Goal: Task Accomplishment & Management: Manage account settings

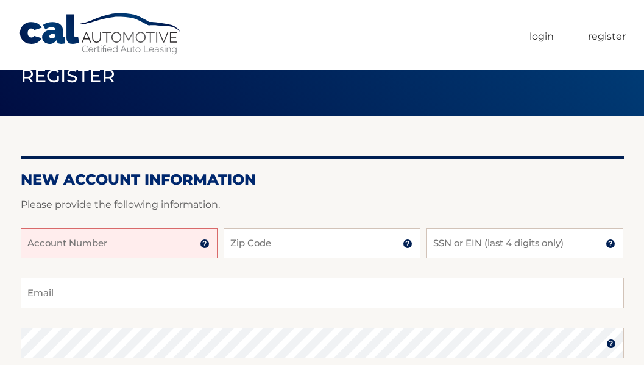
scroll to position [62, 0]
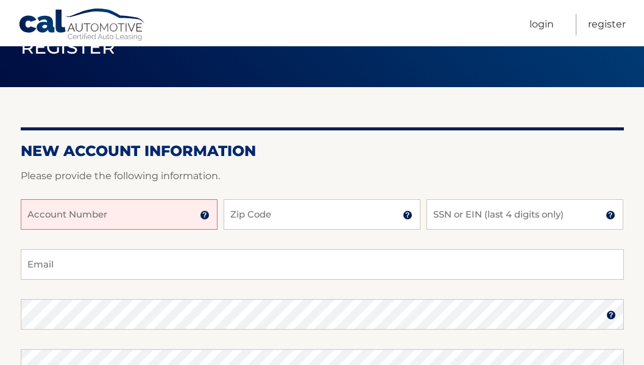
click at [127, 217] on input "Account Number" at bounding box center [119, 214] width 197 height 30
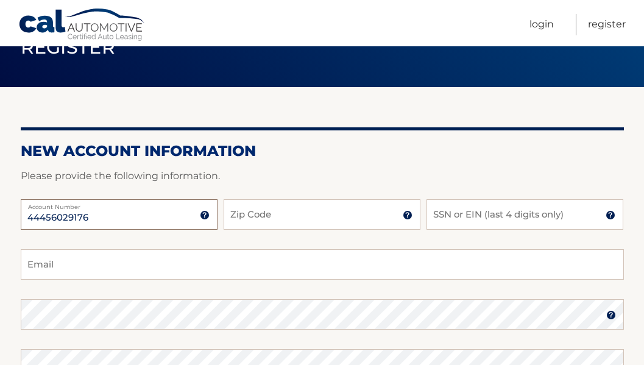
type input "44456029176"
type input "07940"
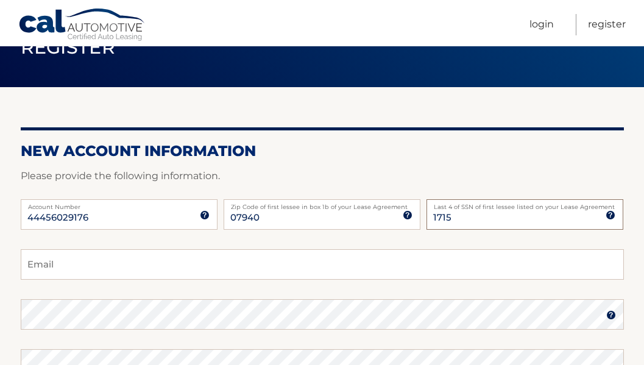
type input "1715"
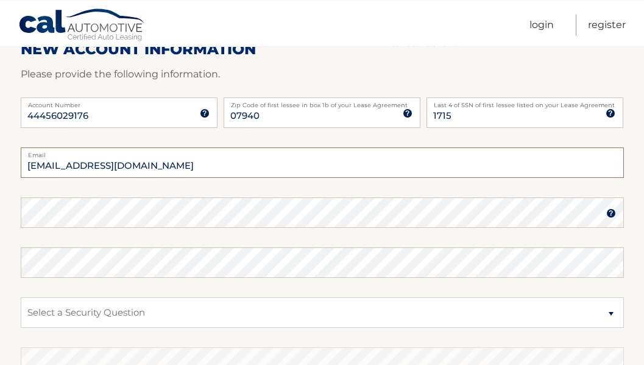
scroll to position [186, 0]
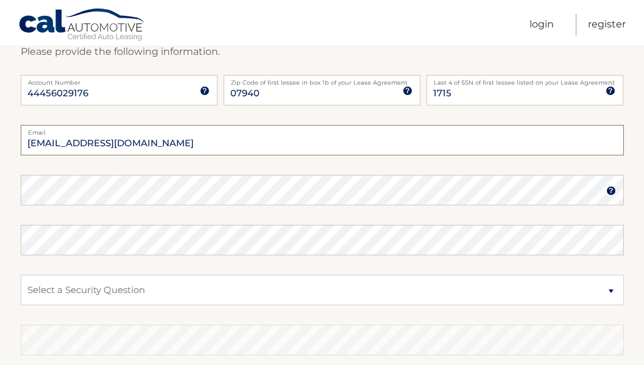
type input "jasonhammond1@hotmail.com"
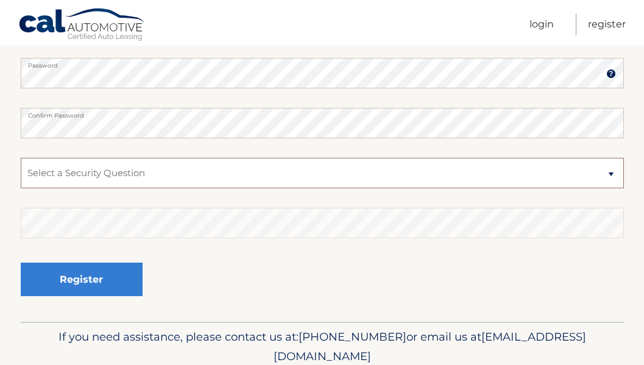
scroll to position [311, 0]
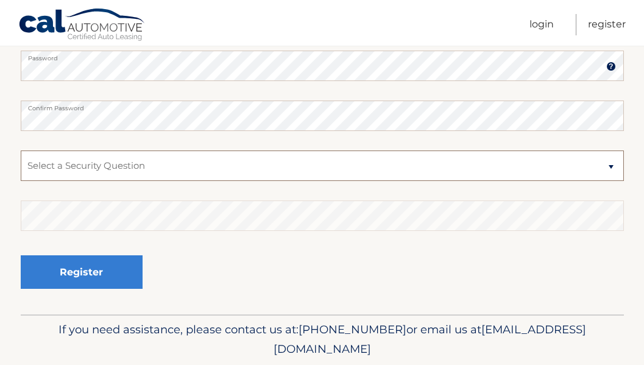
click at [21, 150] on select "Select a Security Question What was the name of your elementary school? What is…" at bounding box center [322, 165] width 603 height 30
select select "3"
click option "What street did you live on in the third grade?" at bounding box center [0, 0] width 0 height 0
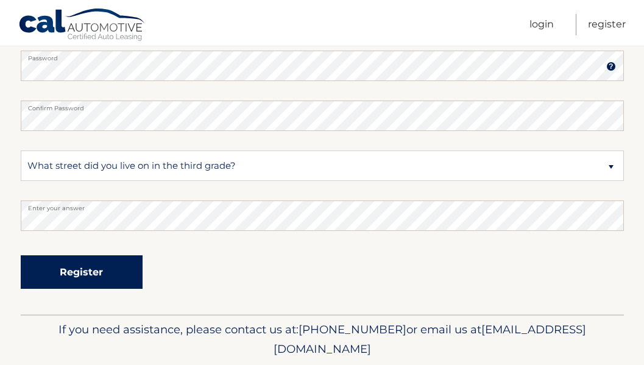
click at [60, 270] on button "Register" at bounding box center [82, 272] width 122 height 34
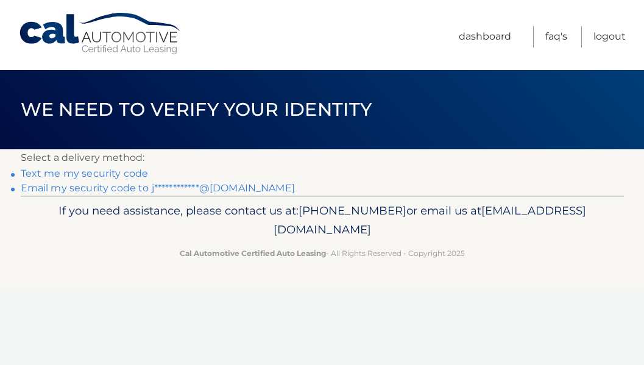
click at [112, 188] on link "**********" at bounding box center [158, 188] width 274 height 12
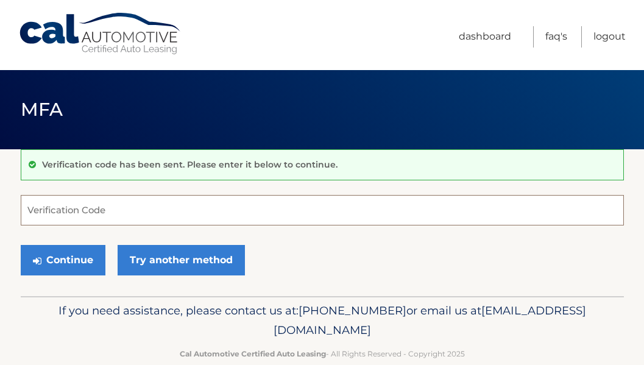
click at [115, 211] on input "Verification Code" at bounding box center [322, 210] width 603 height 30
paste input "895759"
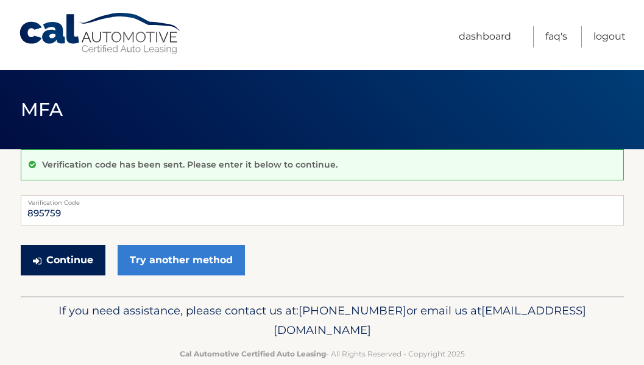
click at [88, 262] on button "Continue" at bounding box center [63, 260] width 85 height 30
type input "895759"
click at [68, 252] on button "Continue" at bounding box center [63, 260] width 85 height 30
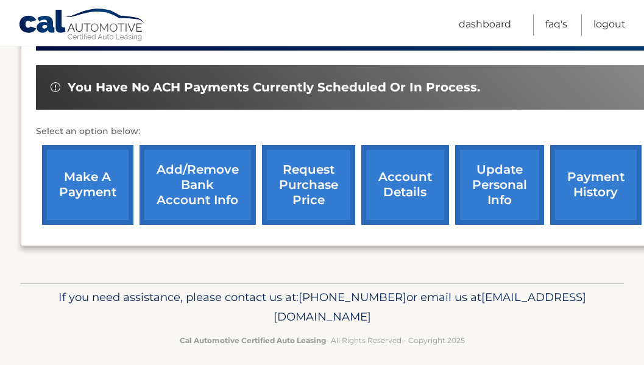
scroll to position [435, 0]
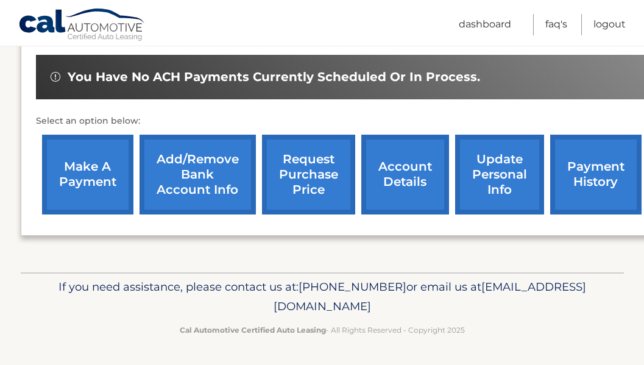
click at [109, 149] on link "make a payment" at bounding box center [87, 175] width 91 height 80
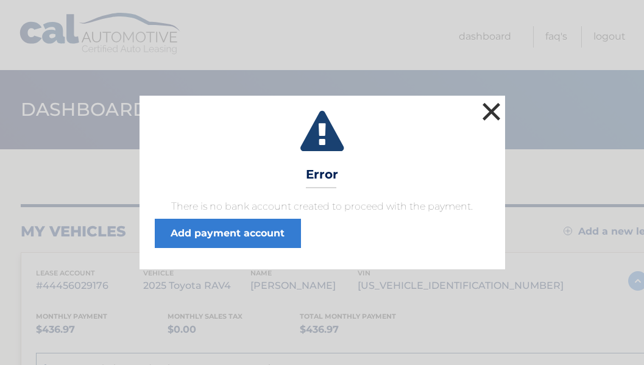
click at [492, 111] on button "×" at bounding box center [491, 111] width 24 height 24
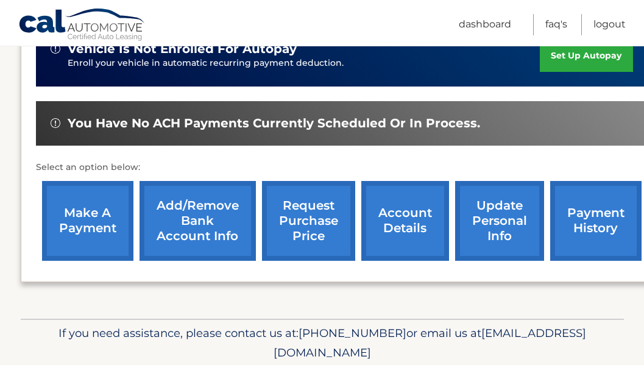
scroll to position [62, 0]
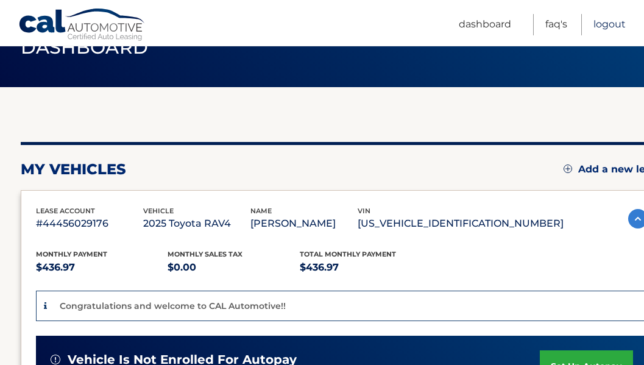
click at [602, 23] on link "Logout" at bounding box center [609, 24] width 32 height 21
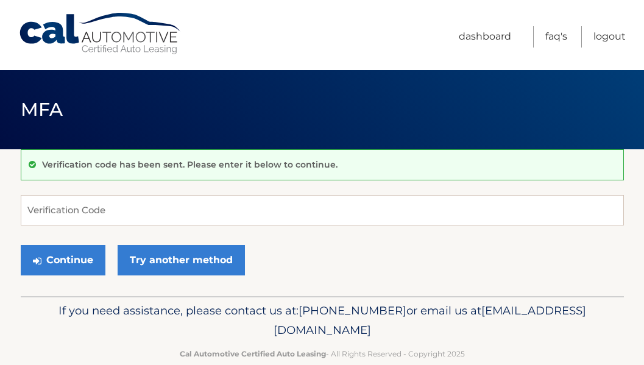
scroll to position [23, 0]
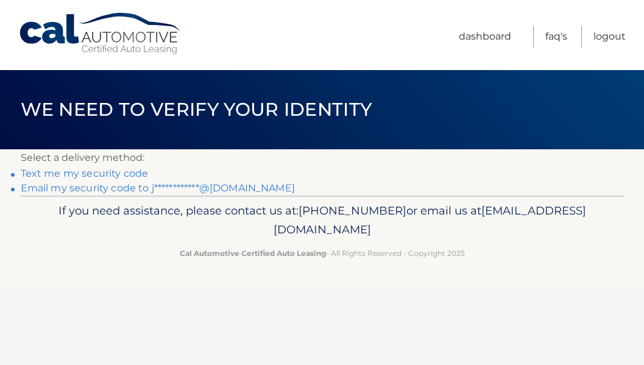
click at [126, 185] on link "**********" at bounding box center [158, 188] width 274 height 12
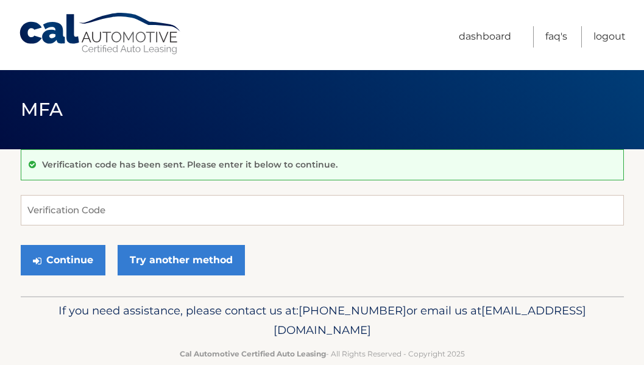
click at [16, 9] on div "Cal Automotive Menu Dashboard FAQ's Logout" at bounding box center [322, 35] width 644 height 70
click at [134, 216] on input "Verification Code" at bounding box center [322, 210] width 603 height 30
paste input "512840"
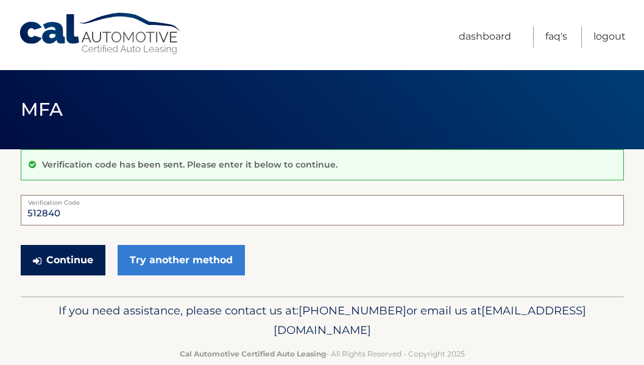
type input "512840"
click at [87, 253] on button "Continue" at bounding box center [63, 260] width 85 height 30
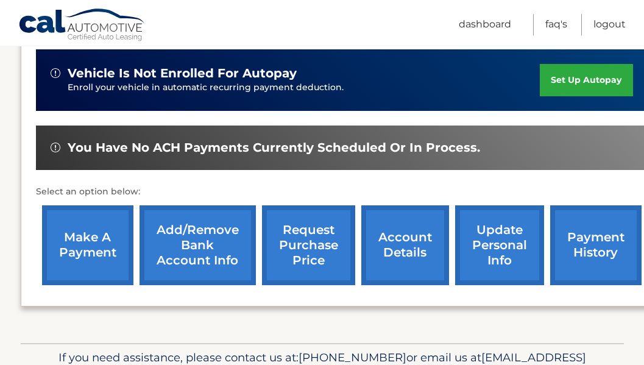
scroll to position [373, 0]
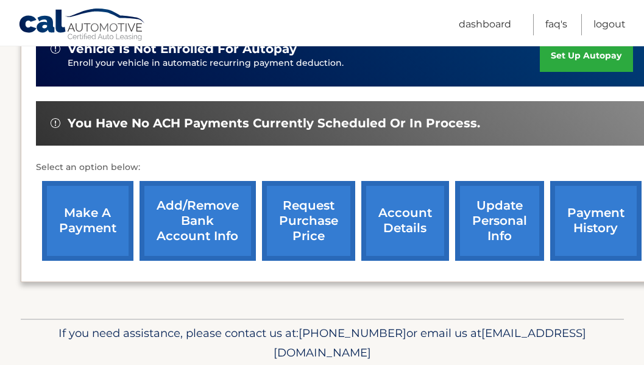
click at [399, 239] on link "account details" at bounding box center [405, 221] width 88 height 80
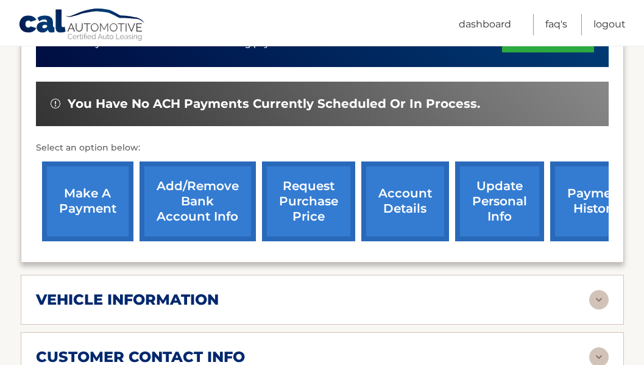
scroll to position [341, 0]
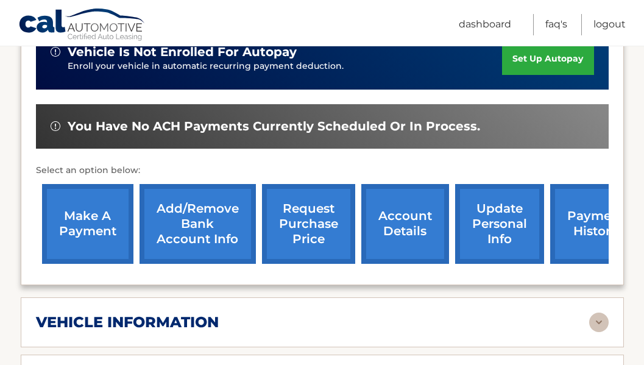
click at [471, 233] on link "update personal info" at bounding box center [499, 224] width 89 height 80
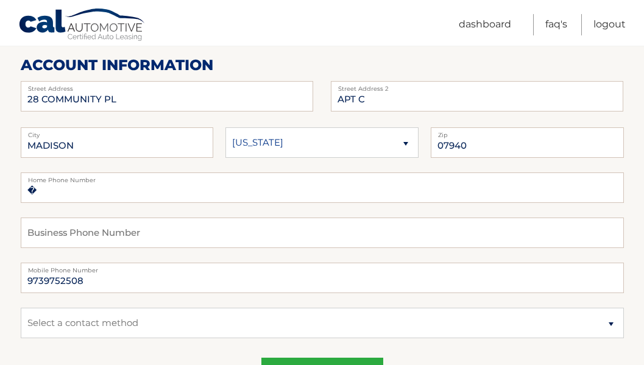
scroll to position [249, 0]
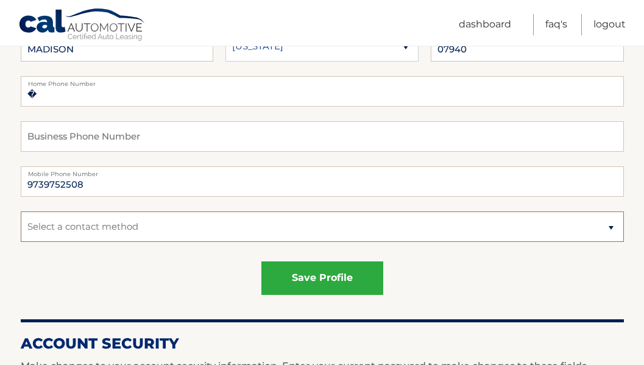
click at [21, 211] on select "Select a contact method Mobile Home" at bounding box center [322, 226] width 603 height 30
click at [16, 203] on section "Account Overview | Edit Profile account information 28 COMMUNITY PL Street Addr…" at bounding box center [322, 371] width 644 height 940
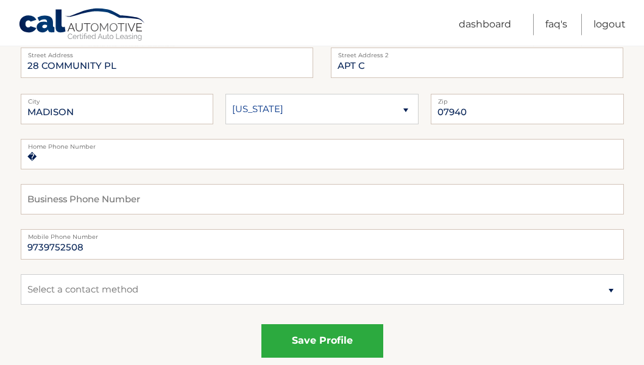
scroll to position [186, 0]
click at [21, 274] on select "Select a contact method Mobile Home" at bounding box center [322, 289] width 603 height 30
select select "1"
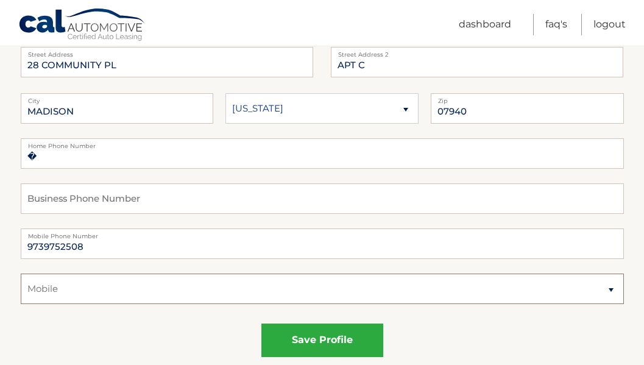
click option "Mobile" at bounding box center [0, 0] width 0 height 0
click at [93, 155] on input "�" at bounding box center [322, 153] width 603 height 30
drag, startPoint x: 104, startPoint y: 161, endPoint x: 32, endPoint y: 160, distance: 71.9
click at [32, 160] on input "�9083683646" at bounding box center [322, 153] width 603 height 30
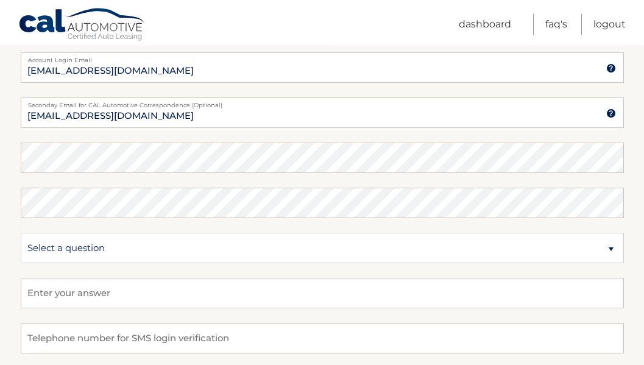
scroll to position [808, 0]
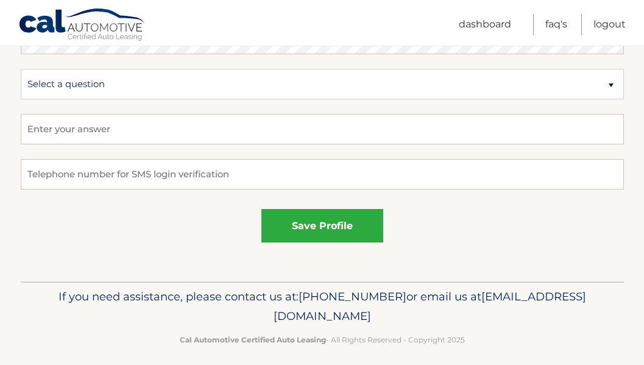
type input "�9083683646"
click at [60, 177] on input "tel" at bounding box center [322, 174] width 603 height 30
paste input "9083683646"
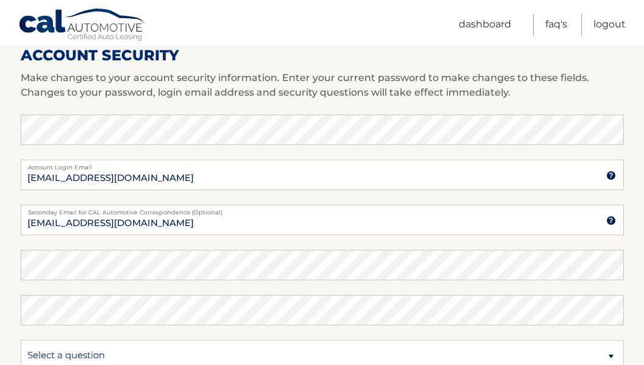
scroll to position [506, 0]
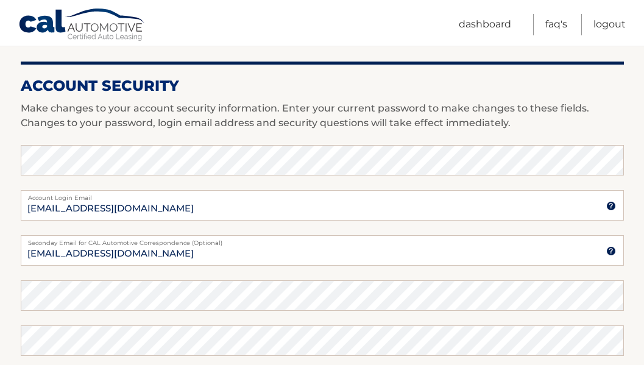
type input "9083683646"
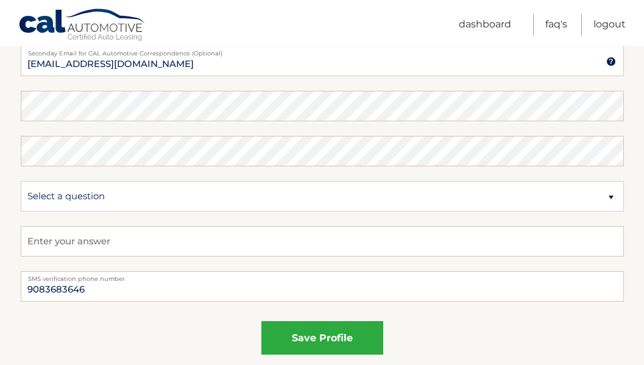
scroll to position [817, 0]
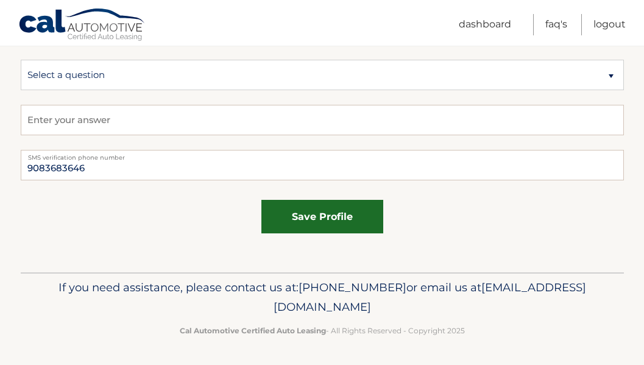
click at [322, 212] on button "save profile" at bounding box center [322, 217] width 122 height 34
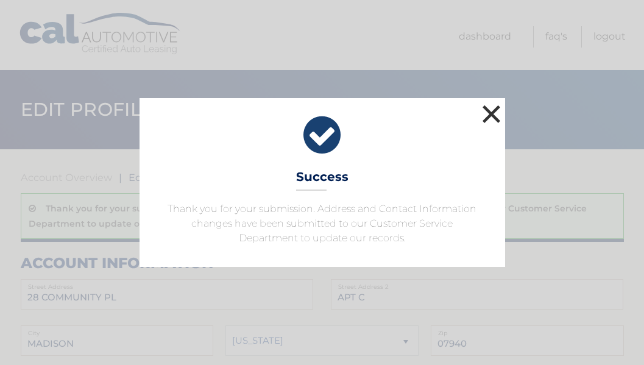
click at [485, 116] on button "×" at bounding box center [491, 114] width 24 height 24
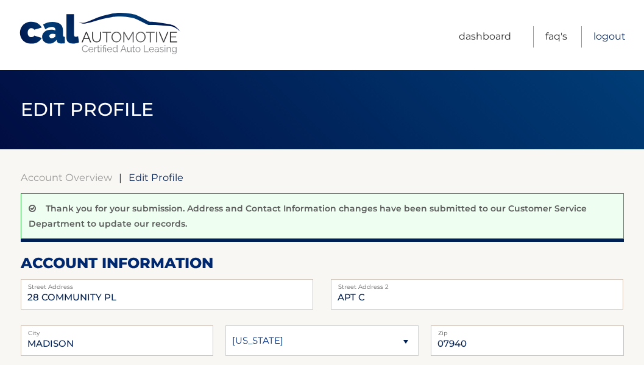
click at [607, 34] on link "Logout" at bounding box center [609, 36] width 32 height 21
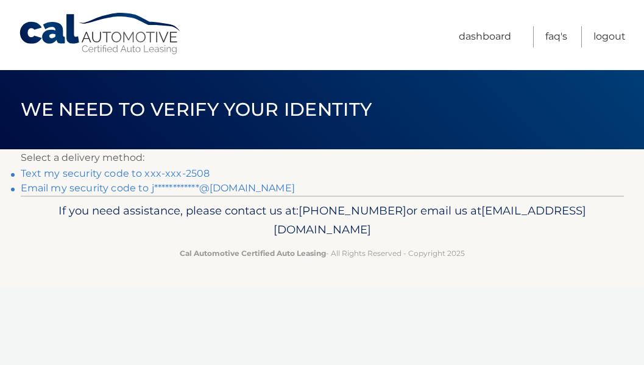
click at [191, 175] on link "Text my security code to xxx-xxx-2508" at bounding box center [115, 174] width 189 height 12
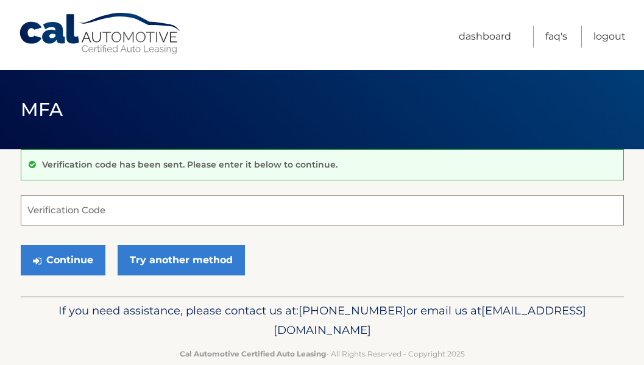
click at [201, 216] on input "Verification Code" at bounding box center [322, 210] width 603 height 30
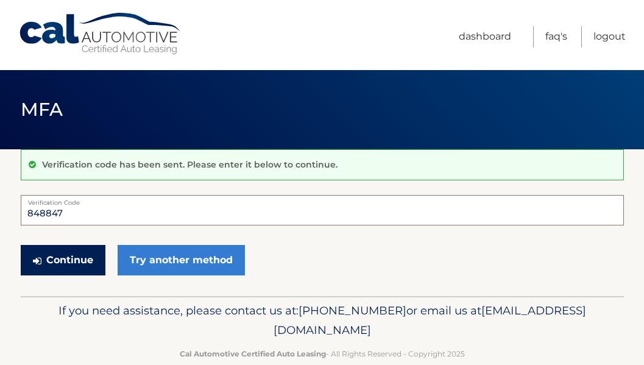
type input "848847"
click at [65, 261] on button "Continue" at bounding box center [63, 260] width 85 height 30
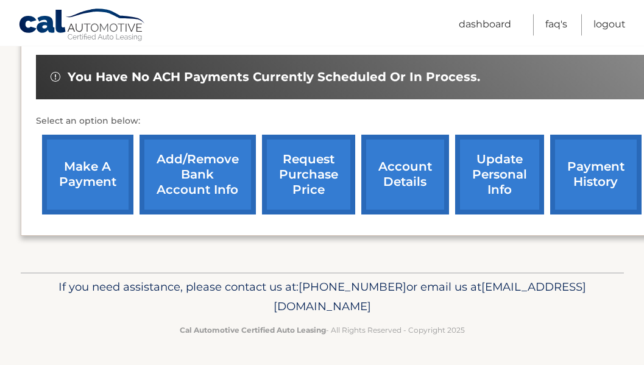
scroll to position [449, 0]
click at [467, 161] on link "update personal info" at bounding box center [499, 175] width 89 height 80
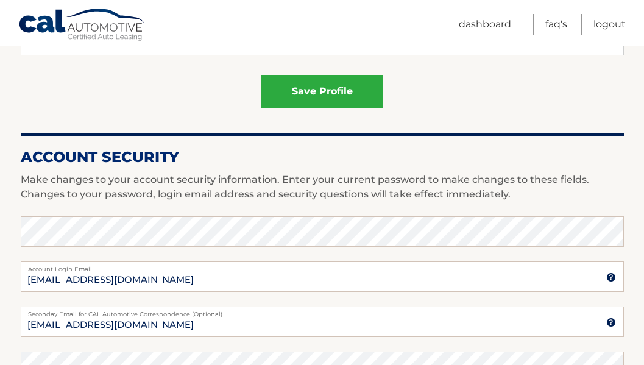
scroll to position [186, 0]
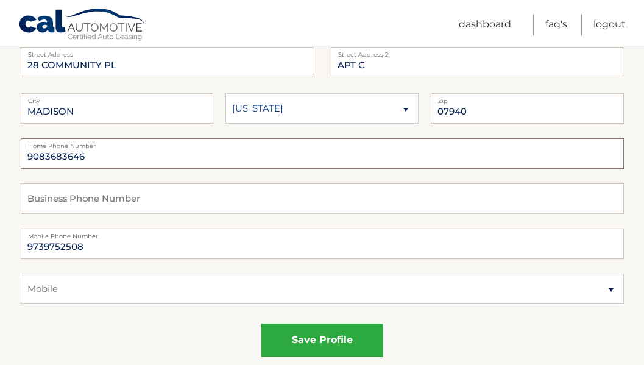
drag, startPoint x: 99, startPoint y: 160, endPoint x: 57, endPoint y: 158, distance: 42.0
drag, startPoint x: 88, startPoint y: 158, endPoint x: -4, endPoint y: 156, distance: 92.0
click at [21, 156] on input "9083683646" at bounding box center [322, 153] width 603 height 30
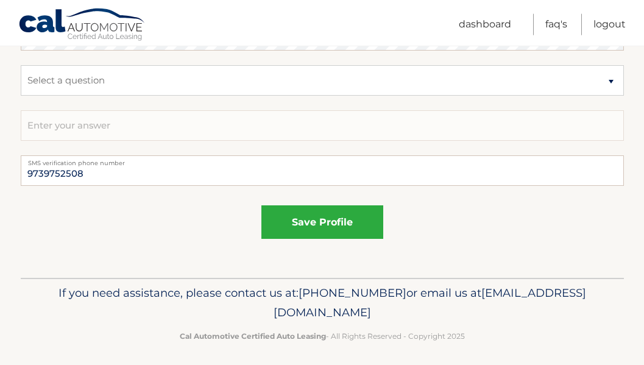
scroll to position [817, 0]
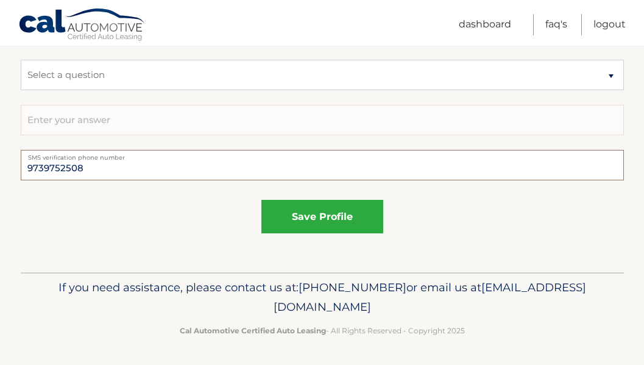
drag, startPoint x: 14, startPoint y: 168, endPoint x: -4, endPoint y: 168, distance: 17.7
click at [21, 168] on input "9739752508" at bounding box center [322, 165] width 603 height 30
paste input "083683646"
type input "9083683646"
click at [122, 223] on div "save profile" at bounding box center [322, 217] width 603 height 34
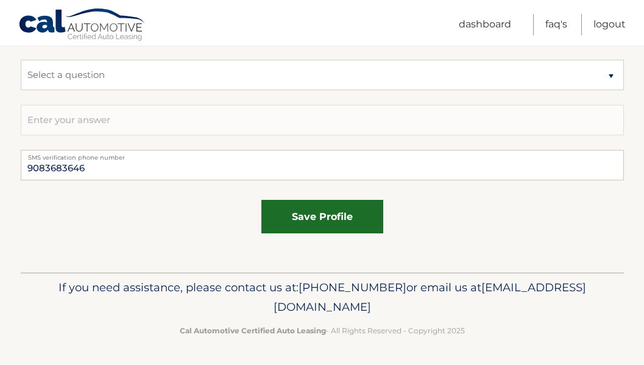
click at [295, 215] on button "save profile" at bounding box center [322, 217] width 122 height 34
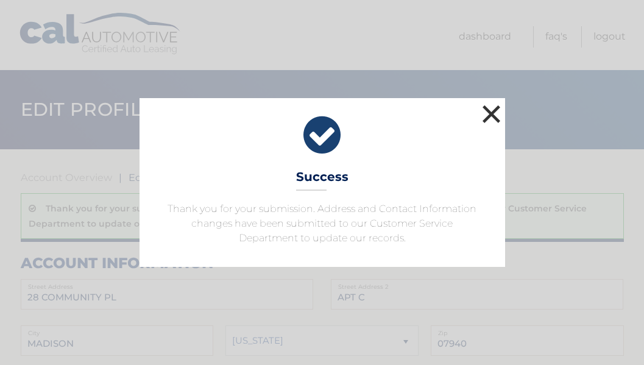
click at [488, 115] on button "×" at bounding box center [491, 114] width 24 height 24
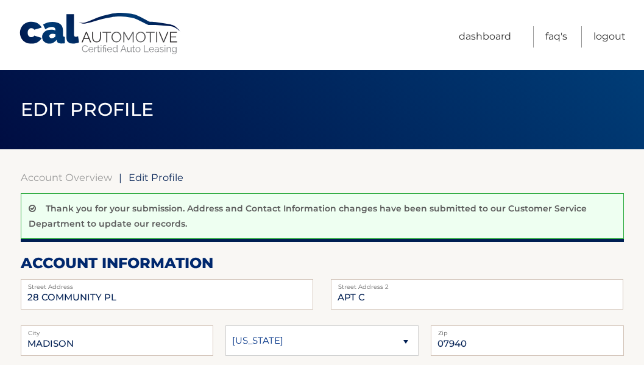
click at [107, 34] on link "Cal Automotive" at bounding box center [100, 33] width 164 height 43
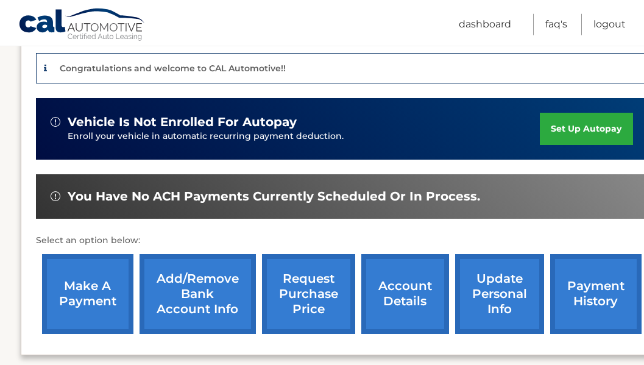
scroll to position [373, 0]
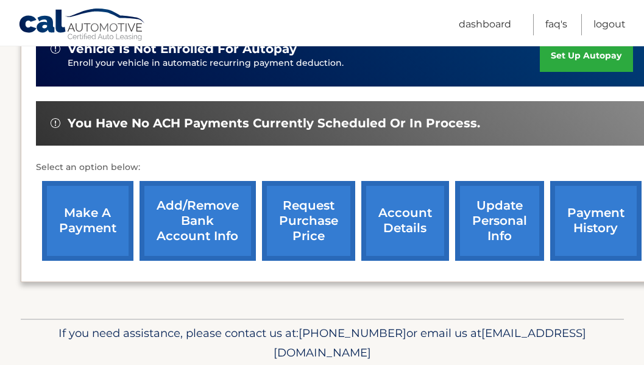
click at [461, 228] on link "update personal info" at bounding box center [499, 221] width 89 height 80
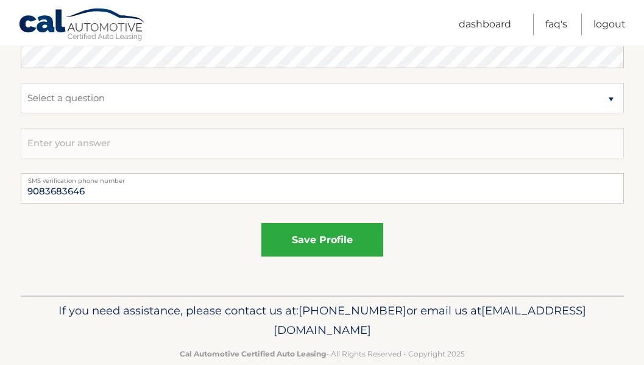
scroll to position [817, 0]
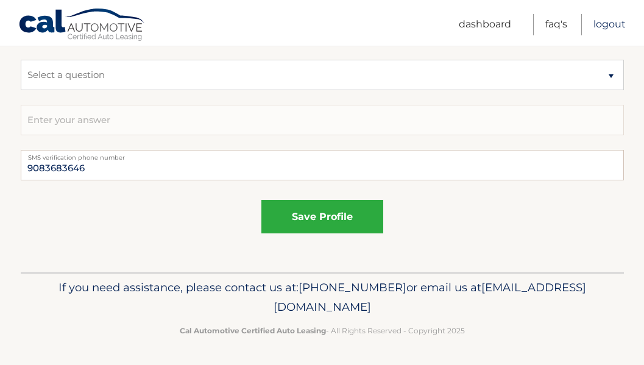
click at [613, 27] on link "Logout" at bounding box center [609, 24] width 32 height 21
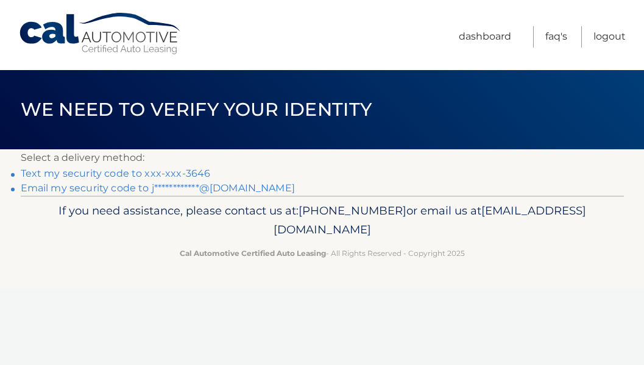
click at [194, 175] on link "Text my security code to xxx-xxx-3646" at bounding box center [116, 174] width 190 height 12
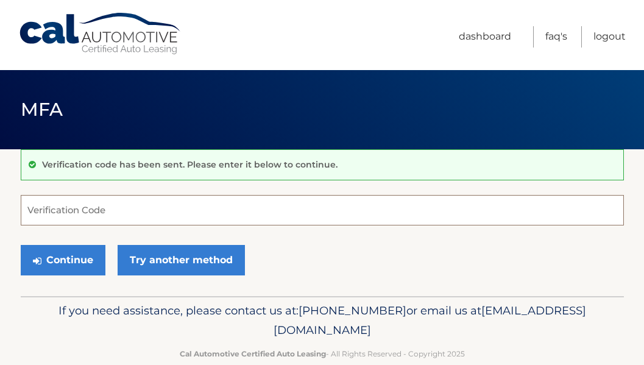
click at [176, 207] on input "Verification Code" at bounding box center [322, 210] width 603 height 30
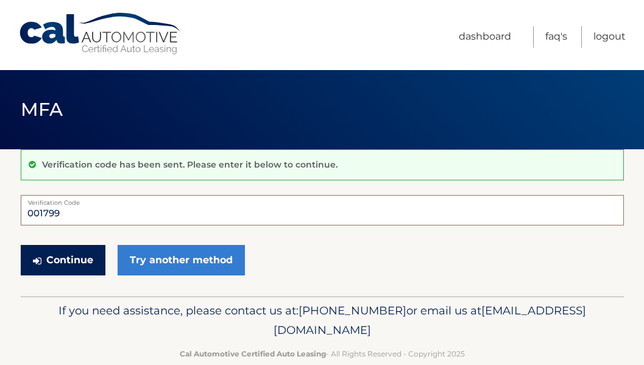
type input "001799"
click at [78, 260] on button "Continue" at bounding box center [63, 260] width 85 height 30
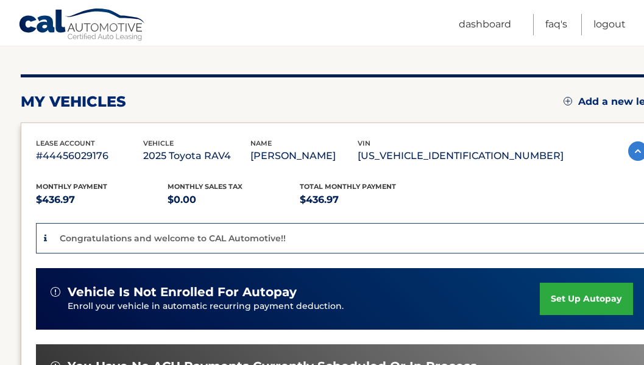
scroll to position [124, 0]
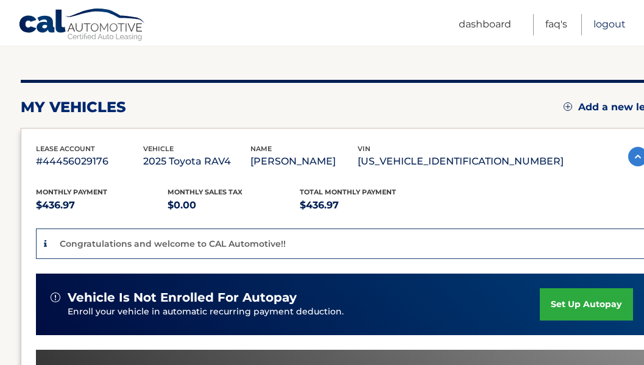
click at [613, 19] on link "Logout" at bounding box center [609, 24] width 32 height 21
